Goal: Find contact information: Find contact information

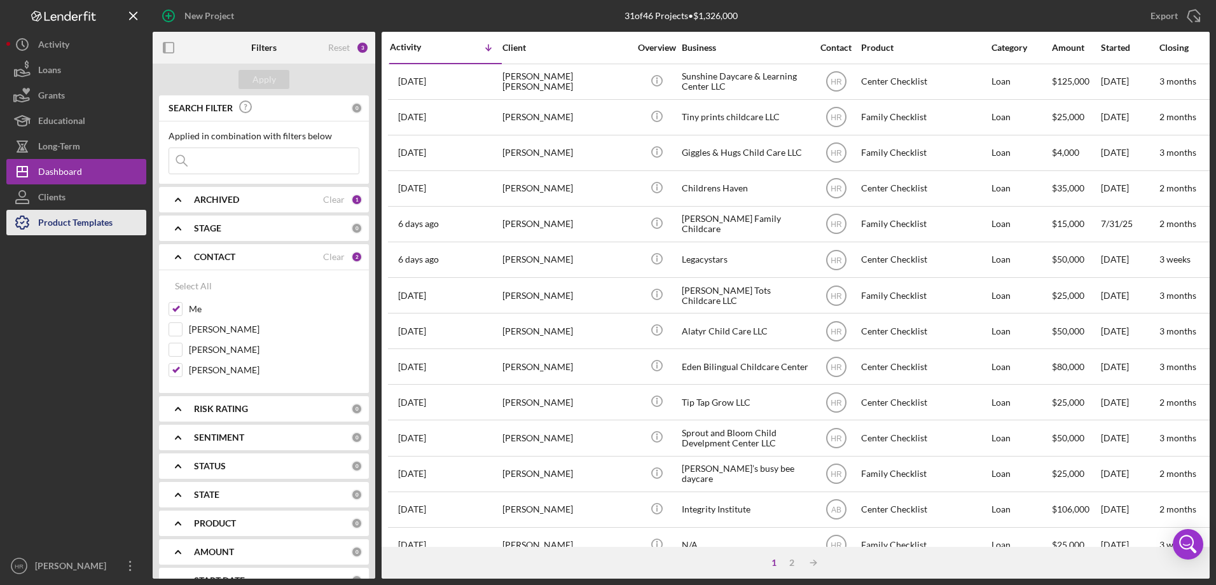
click at [64, 216] on div "Product Templates" at bounding box center [75, 224] width 74 height 29
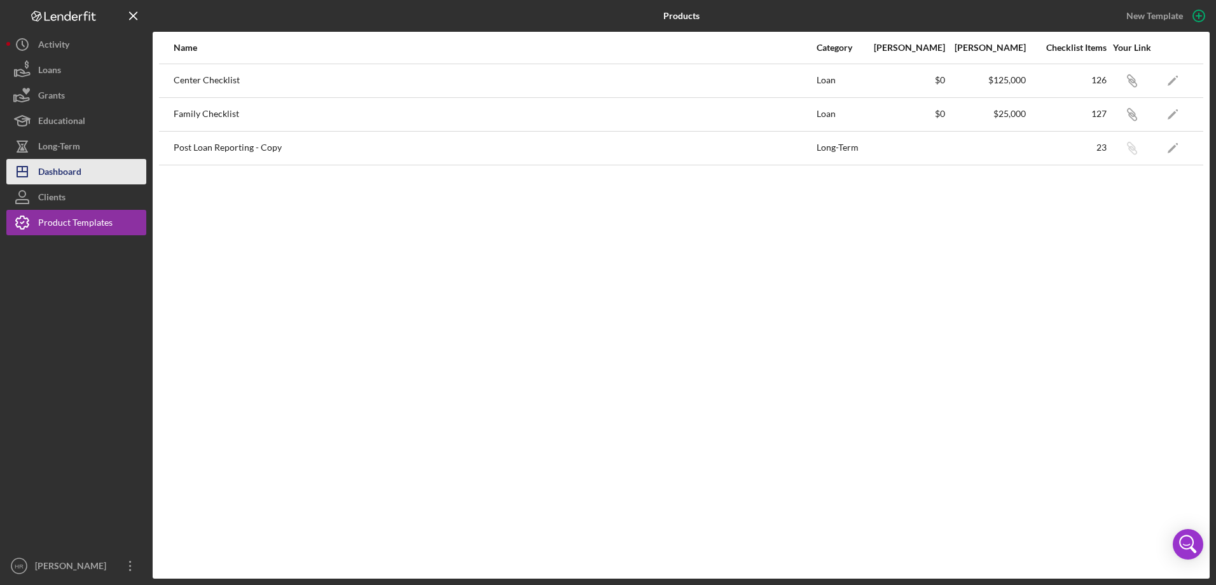
click at [63, 174] on div "Dashboard" at bounding box center [59, 173] width 43 height 29
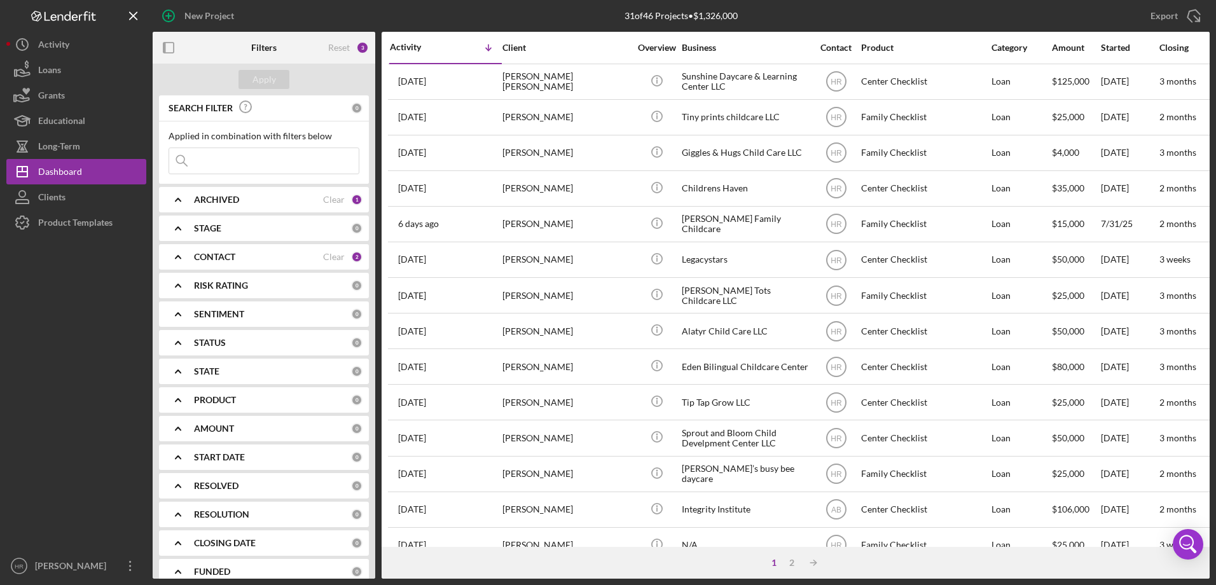
click at [214, 255] on b "CONTACT" at bounding box center [214, 257] width 41 height 10
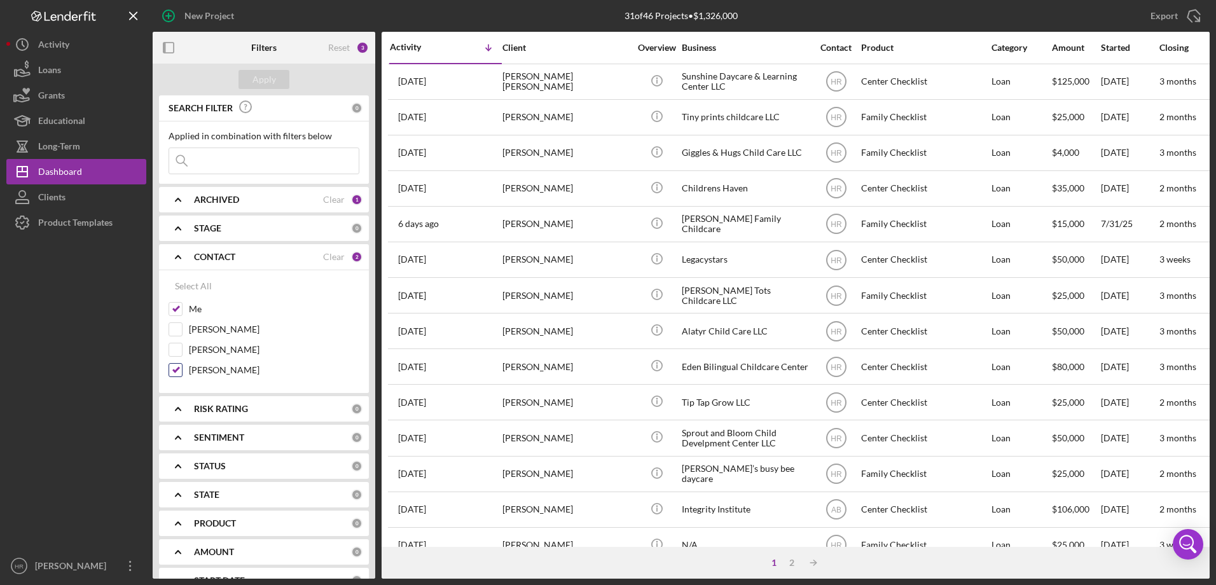
click at [221, 368] on label "[PERSON_NAME]" at bounding box center [274, 370] width 170 height 13
click at [182, 368] on input "[PERSON_NAME]" at bounding box center [175, 370] width 13 height 13
checkbox input "false"
click at [274, 73] on div "Apply" at bounding box center [264, 79] width 24 height 19
